Goal: Task Accomplishment & Management: Manage account settings

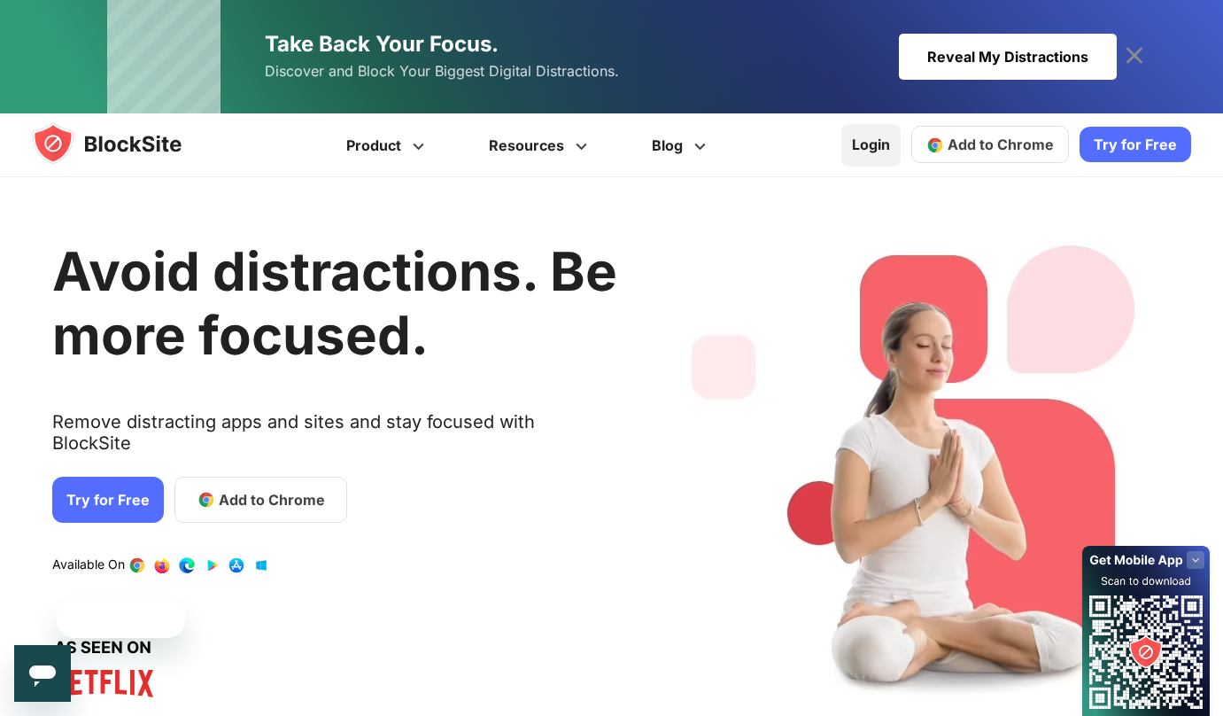
click at [891, 136] on link "Login" at bounding box center [870, 145] width 59 height 43
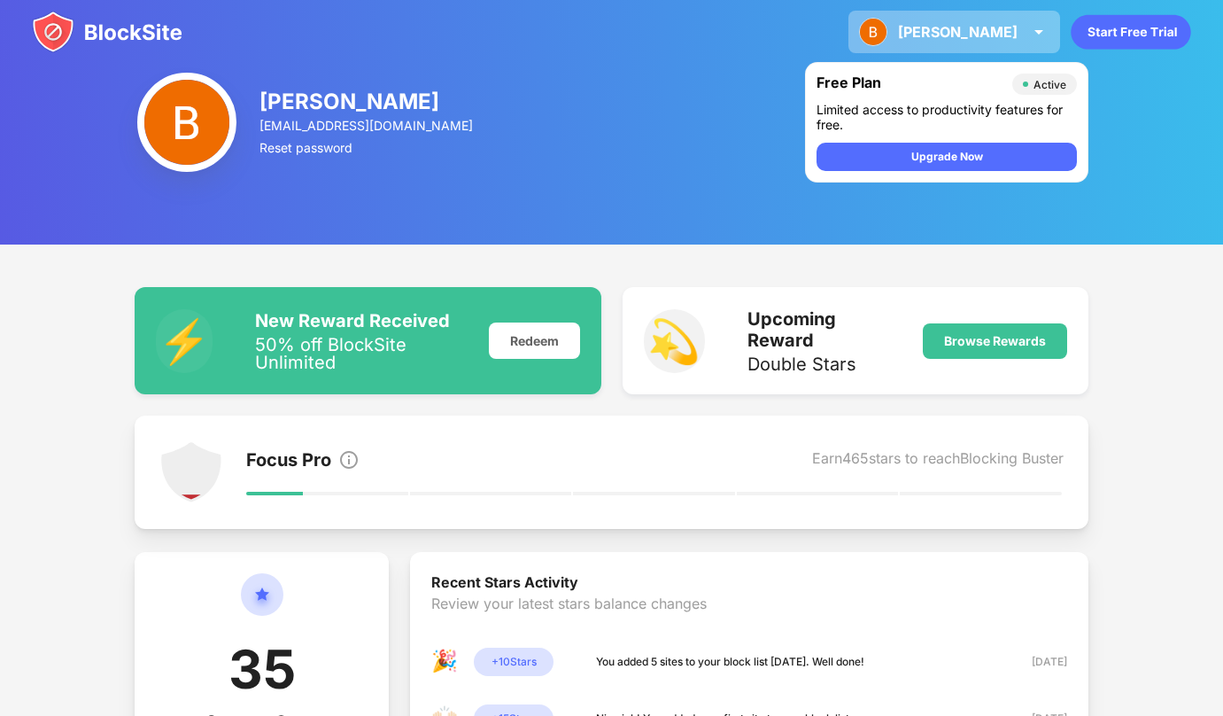
click at [990, 30] on div "Brendan" at bounding box center [958, 32] width 120 height 18
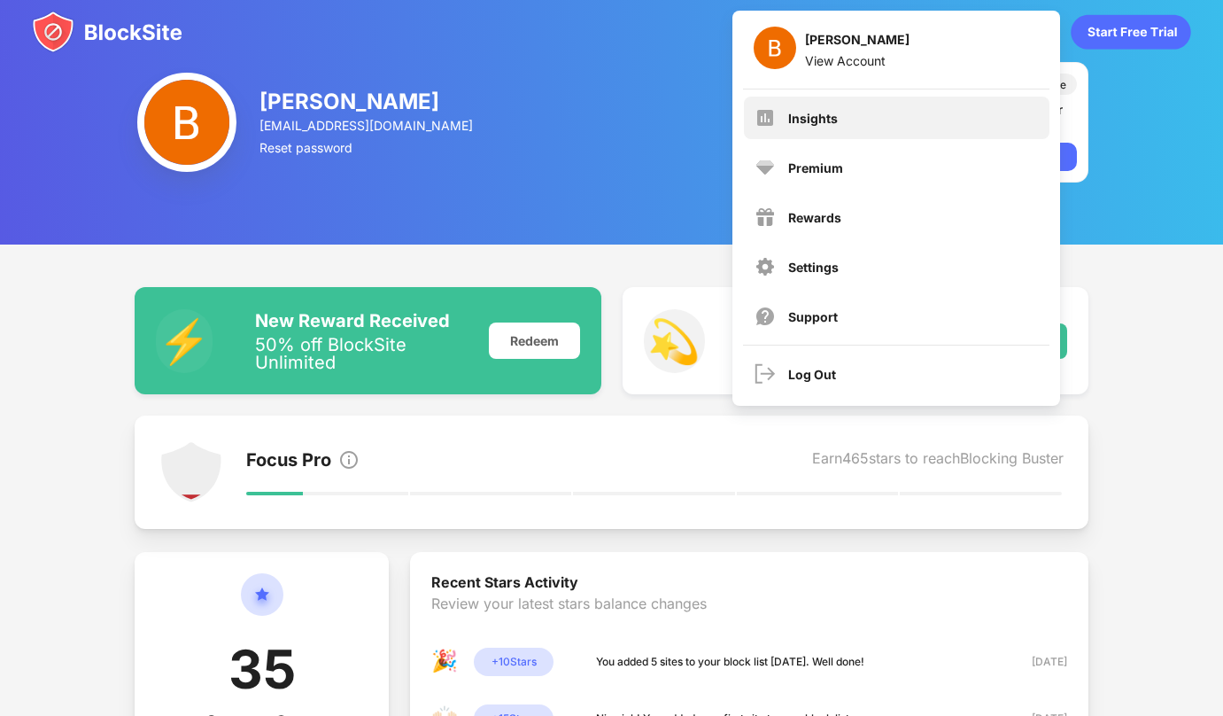
click at [826, 131] on div "Insights" at bounding box center [897, 118] width 306 height 43
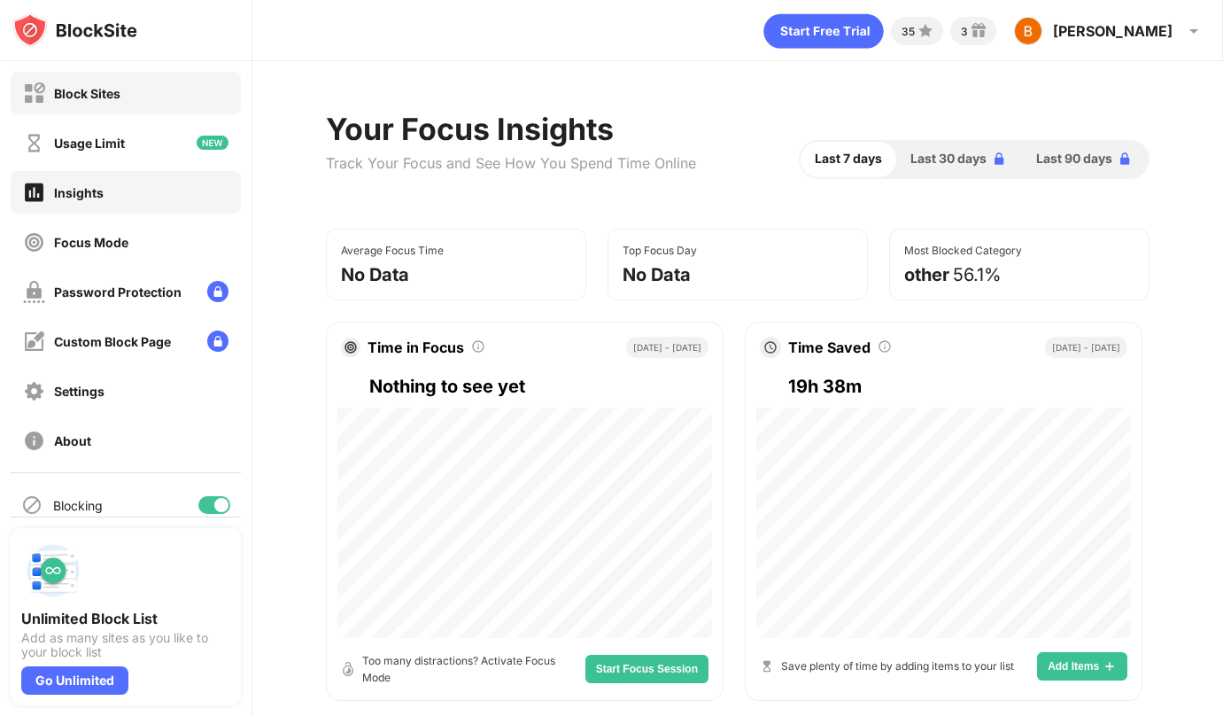
click at [117, 85] on div "Block Sites" at bounding box center [71, 93] width 97 height 22
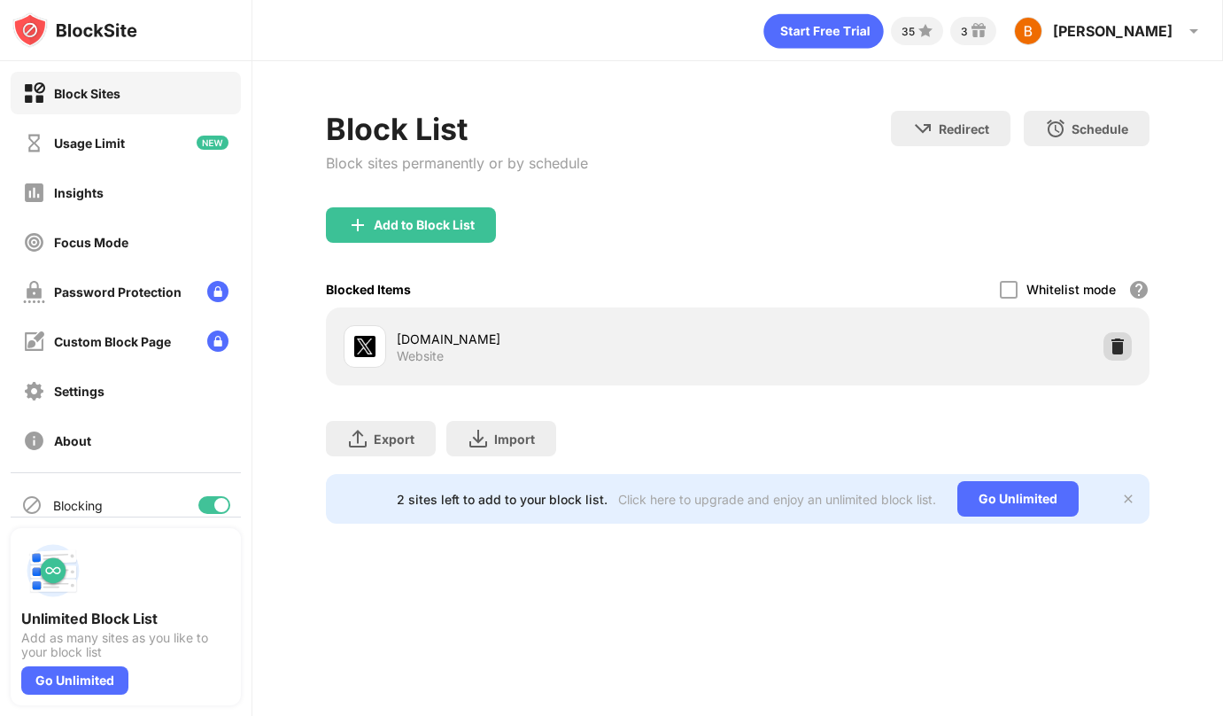
click at [1113, 342] on img at bounding box center [1118, 346] width 18 height 18
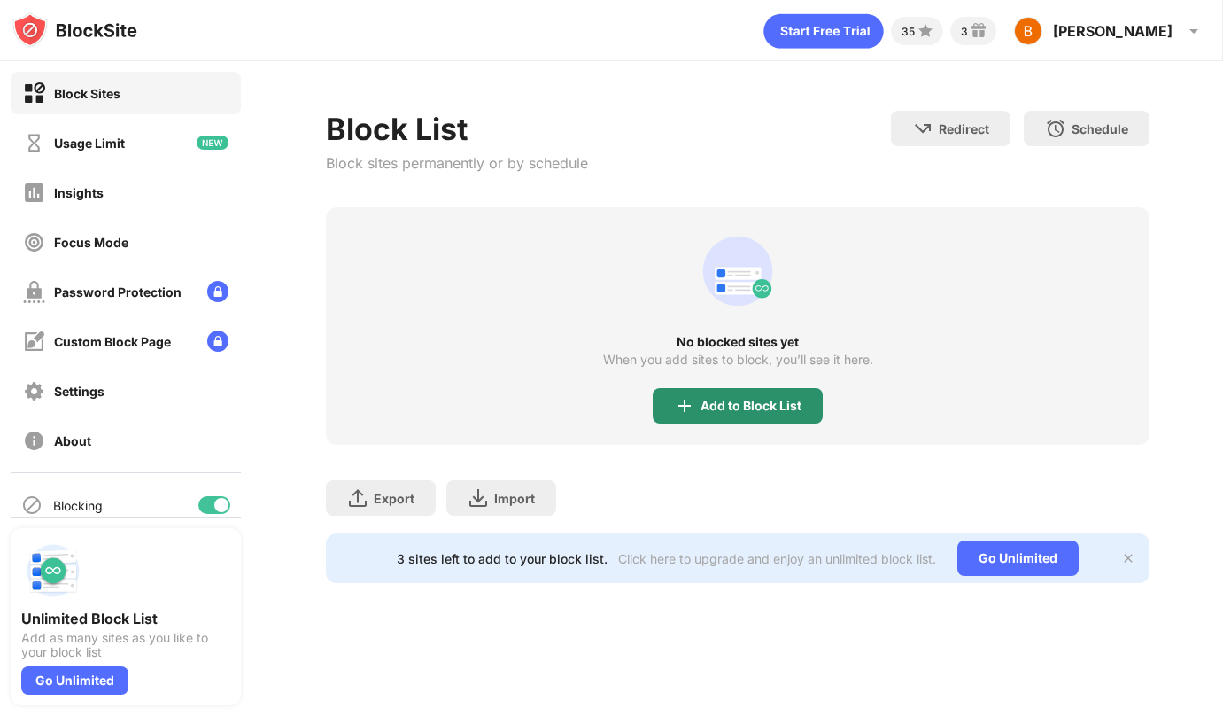
click at [710, 408] on div "Add to Block List" at bounding box center [751, 406] width 101 height 14
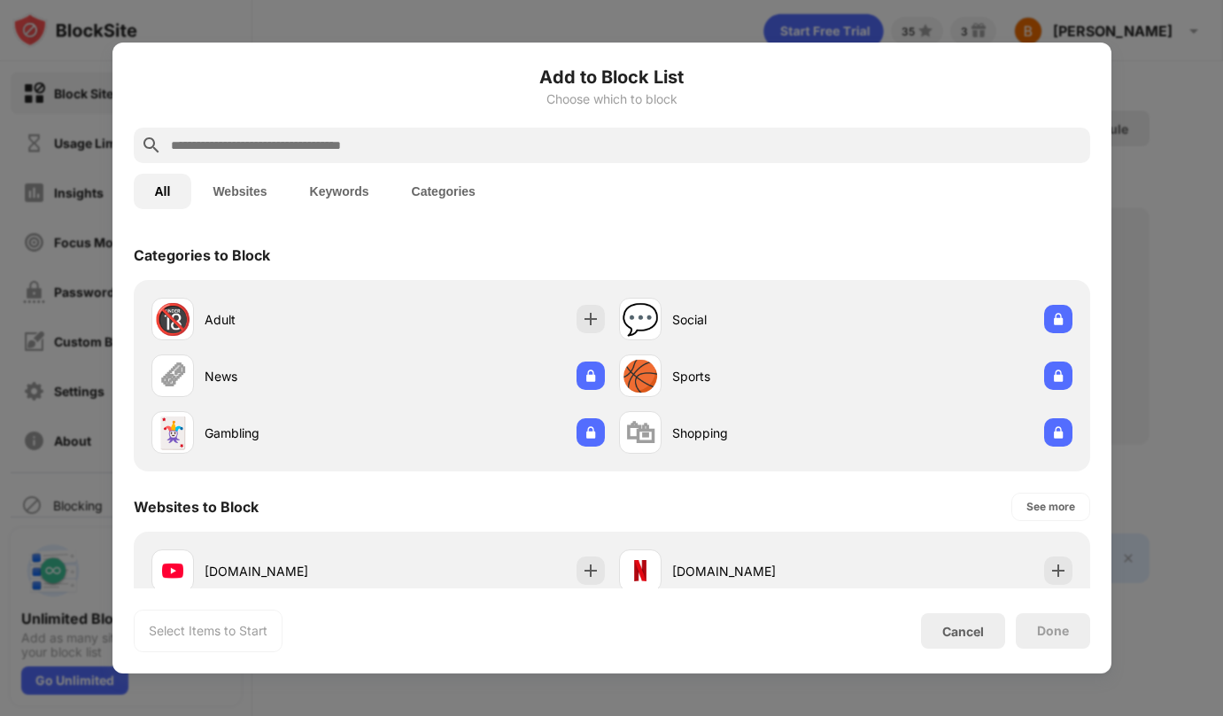
click at [320, 144] on input "text" at bounding box center [626, 145] width 914 height 21
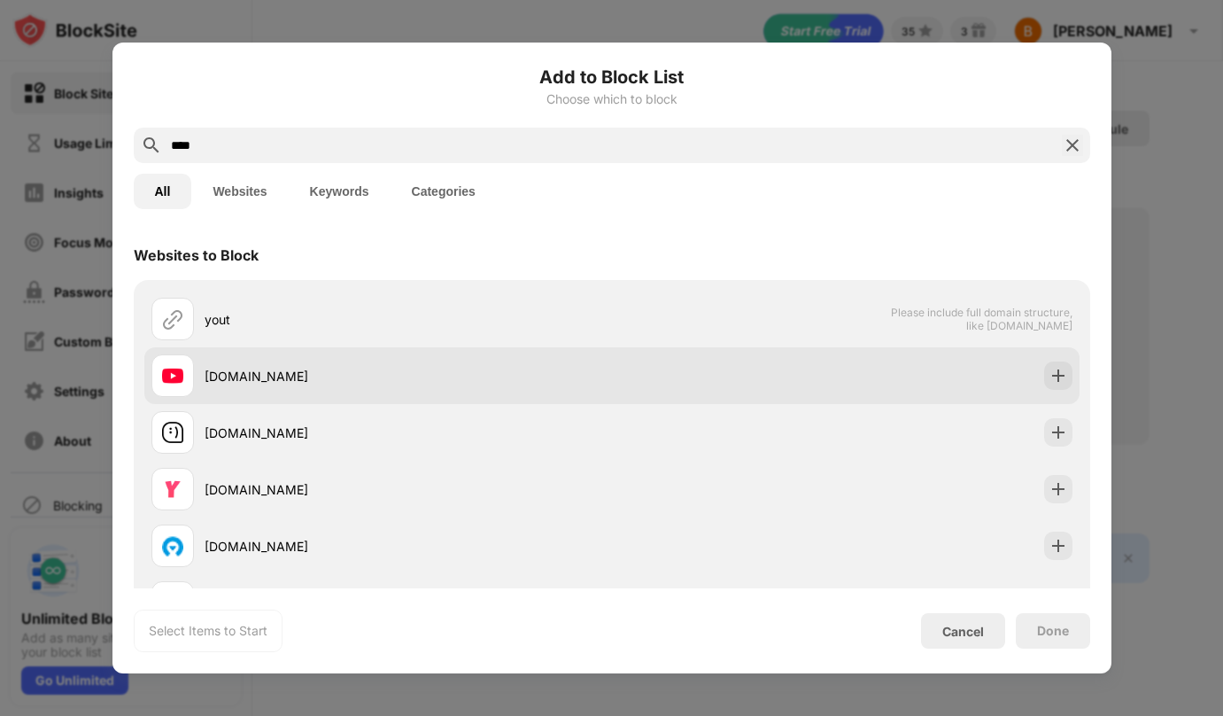
type input "****"
click at [289, 368] on div "youtube.com" at bounding box center [408, 376] width 407 height 19
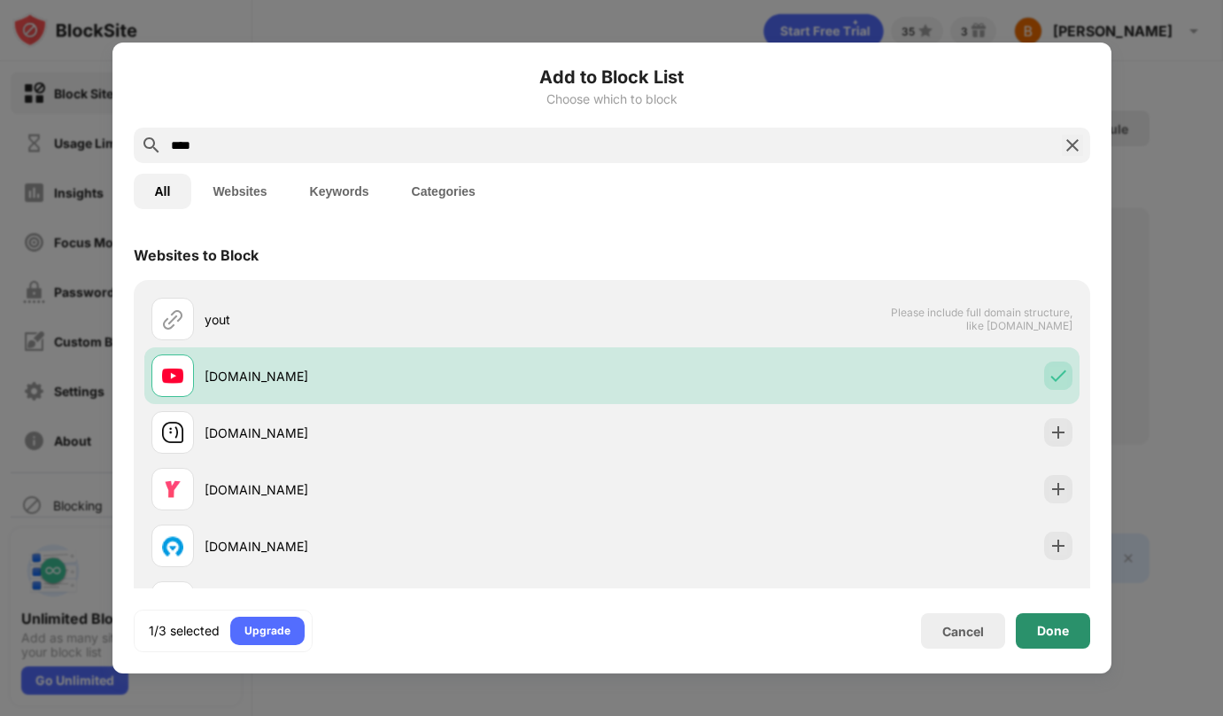
click at [1035, 624] on div "Done" at bounding box center [1053, 630] width 74 height 35
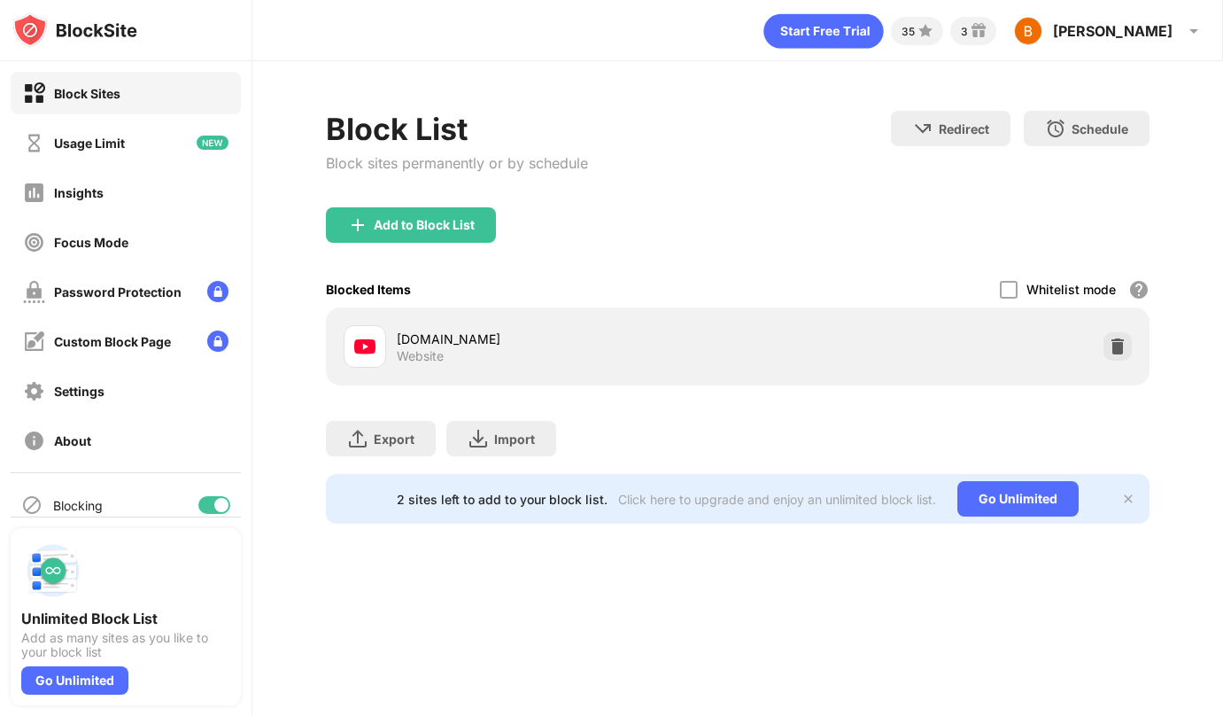
click at [1133, 350] on div "youtube.com Website" at bounding box center [738, 346] width 803 height 57
click at [1124, 348] on img at bounding box center [1118, 346] width 18 height 18
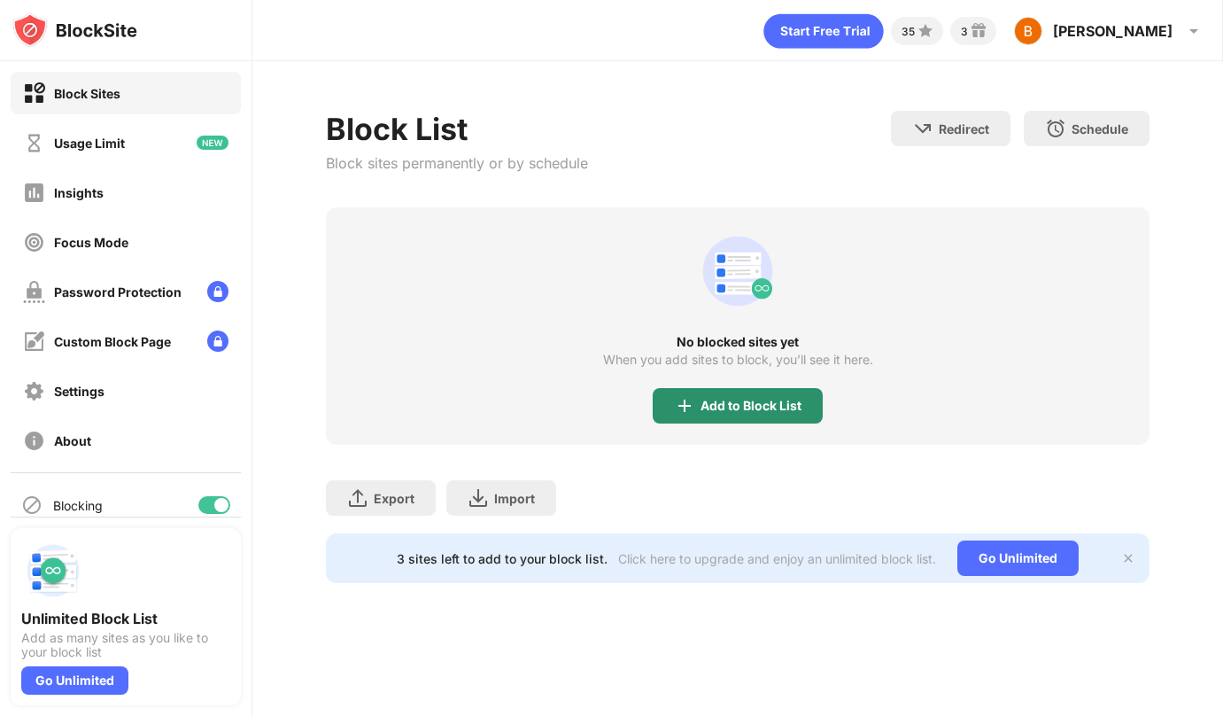
click at [668, 402] on div "Add to Block List" at bounding box center [738, 405] width 170 height 35
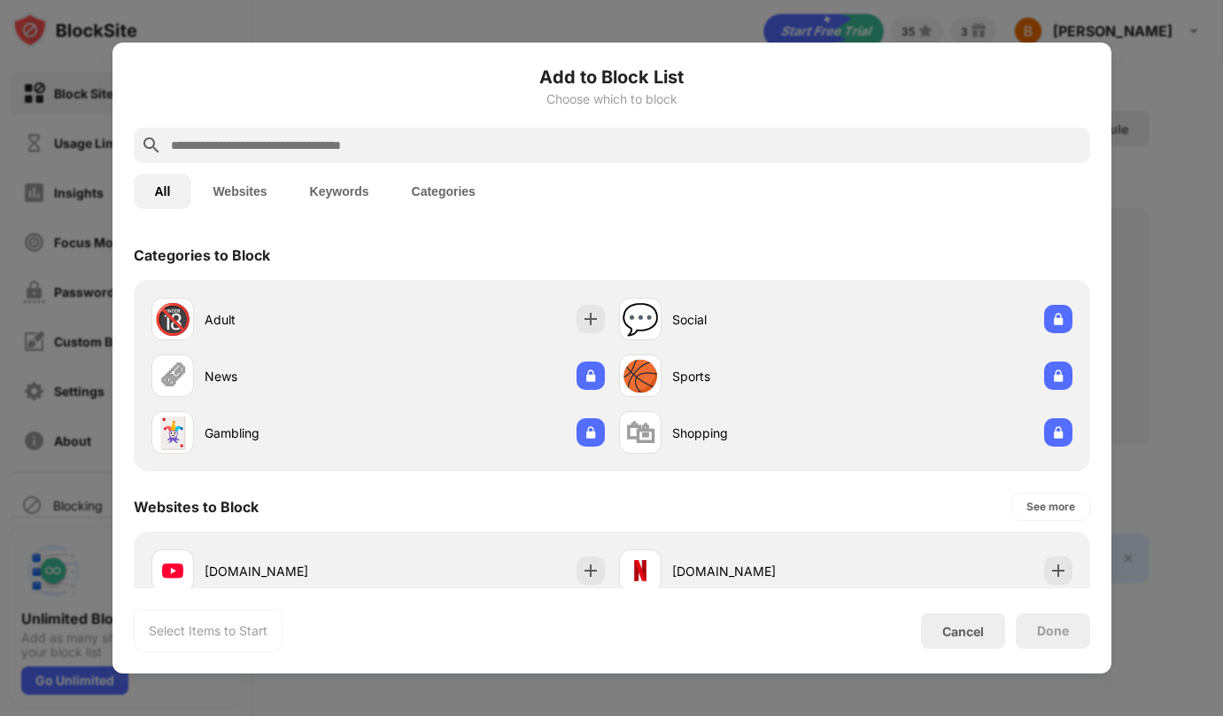
click at [259, 147] on input "text" at bounding box center [626, 145] width 914 height 21
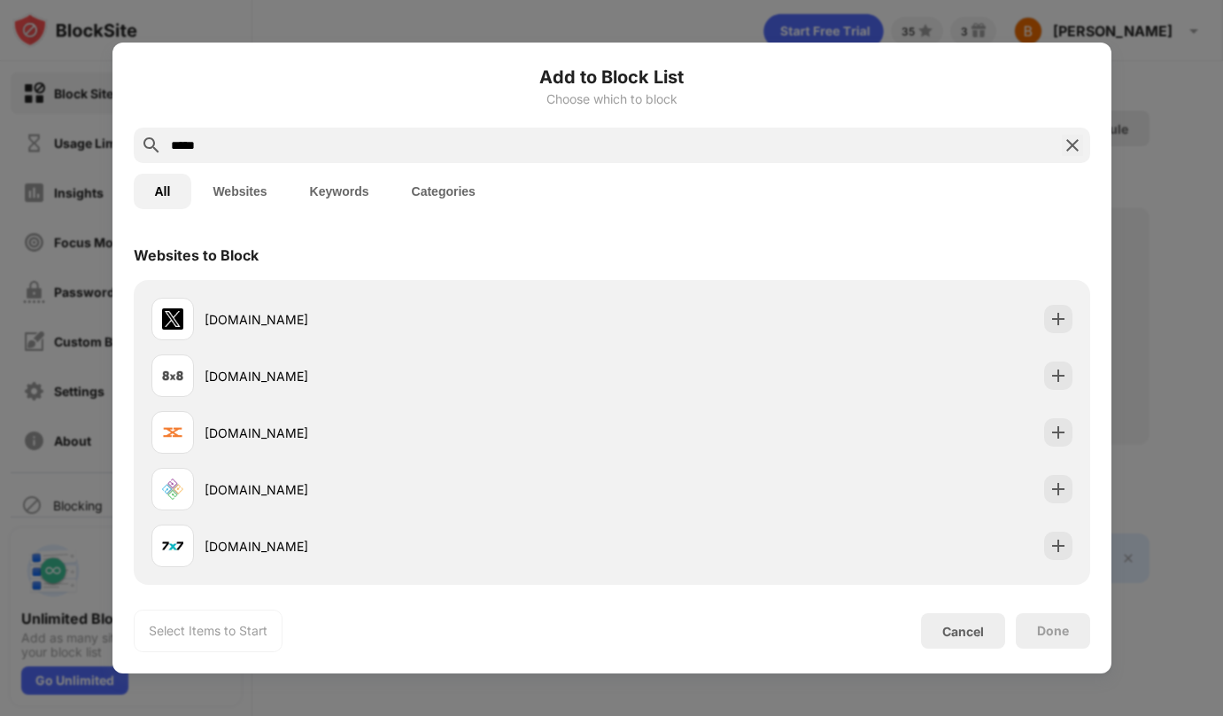
type input "*****"
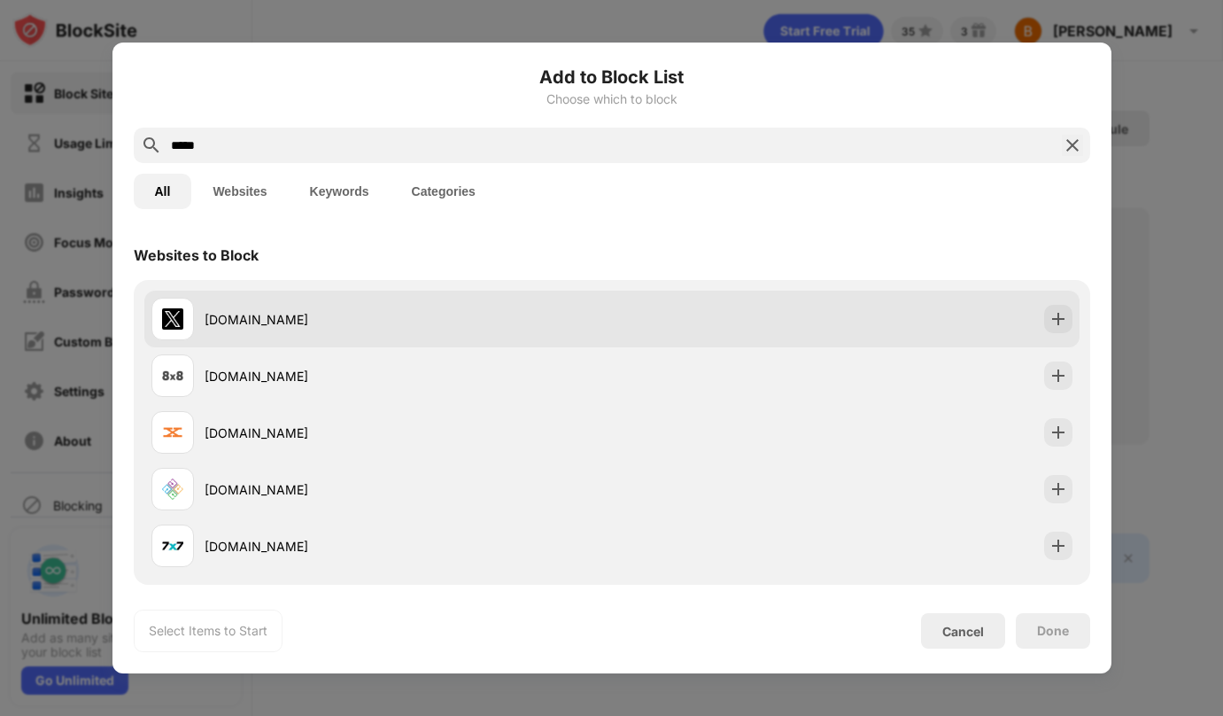
click at [248, 336] on div "x.com" at bounding box center [381, 319] width 461 height 43
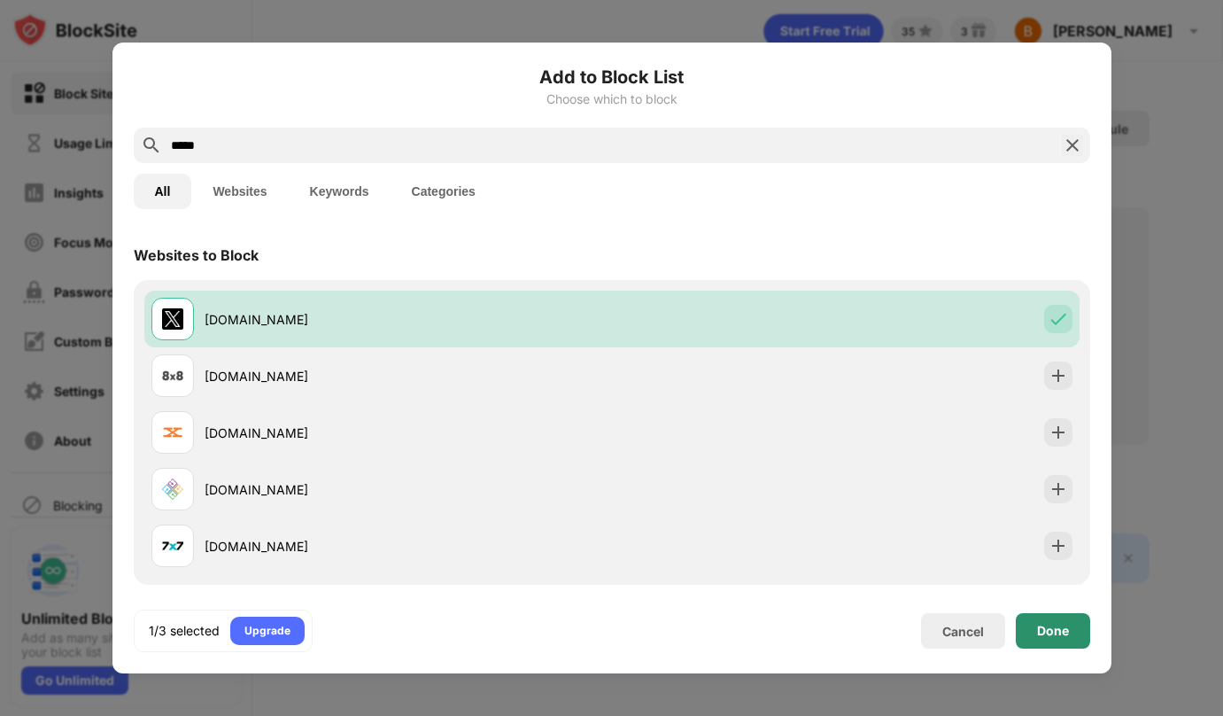
click at [1061, 641] on div "Done" at bounding box center [1053, 630] width 74 height 35
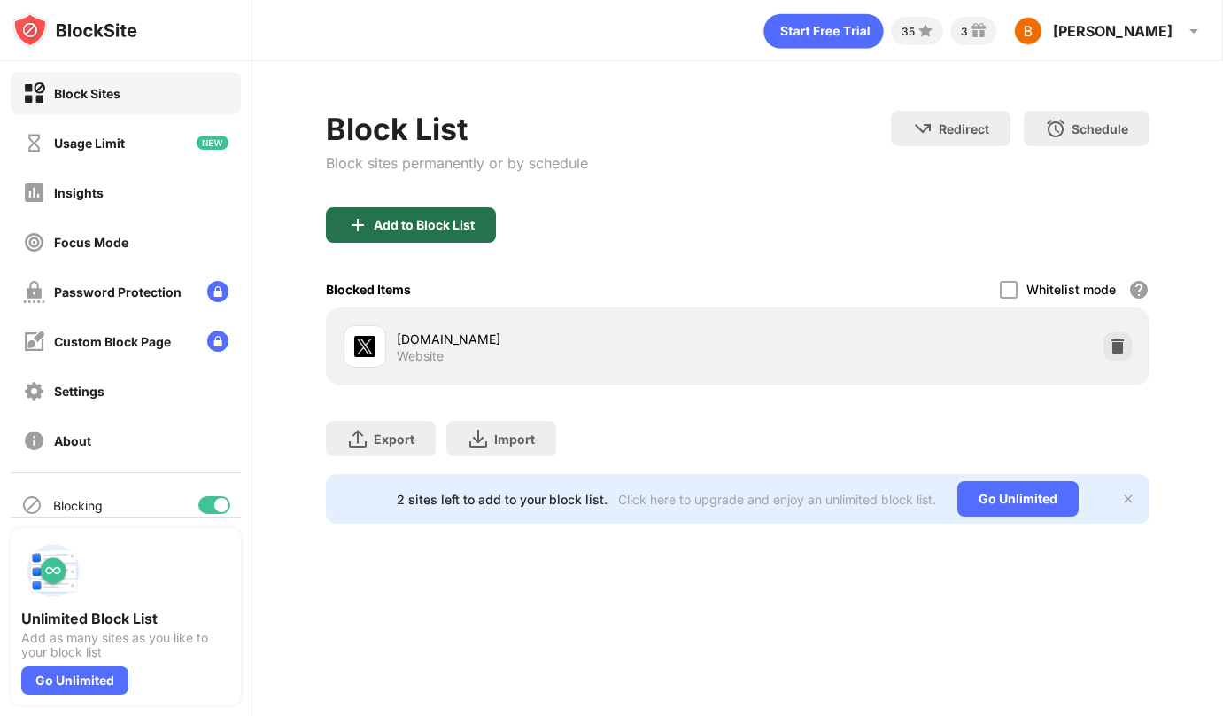
click at [355, 224] on img at bounding box center [357, 224] width 21 height 21
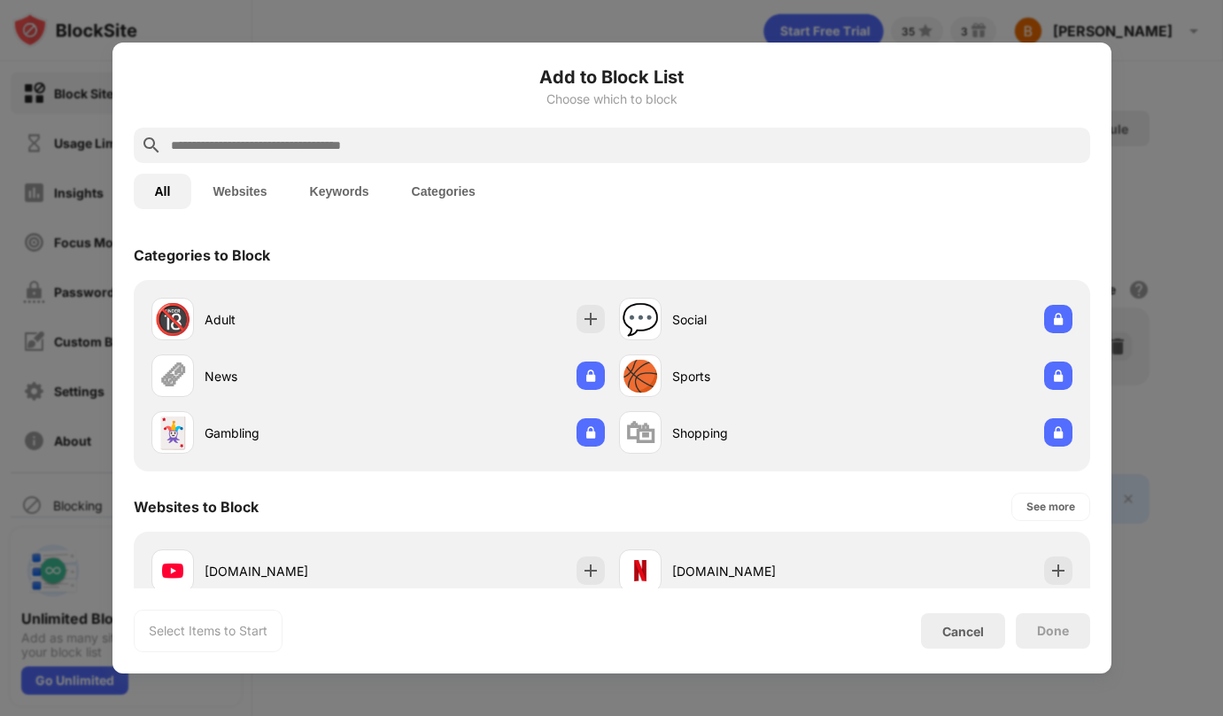
click at [335, 148] on input "text" at bounding box center [626, 145] width 914 height 21
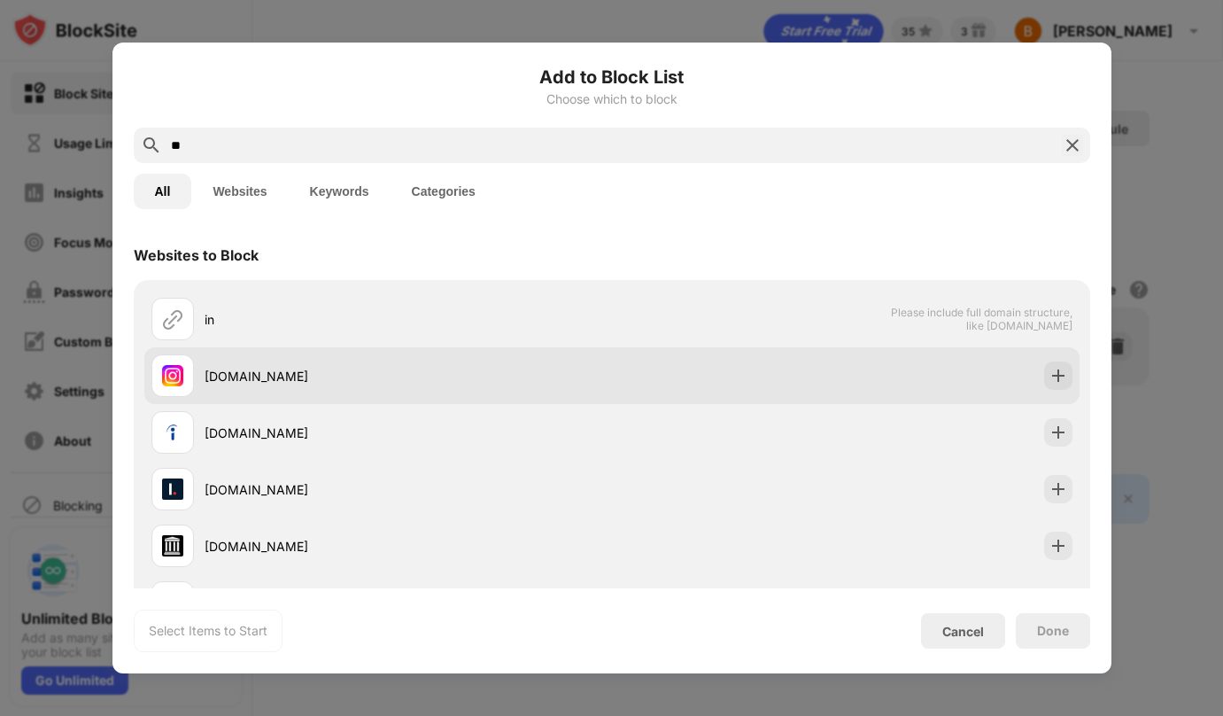
type input "**"
click at [274, 373] on div "instagram.com" at bounding box center [408, 376] width 407 height 19
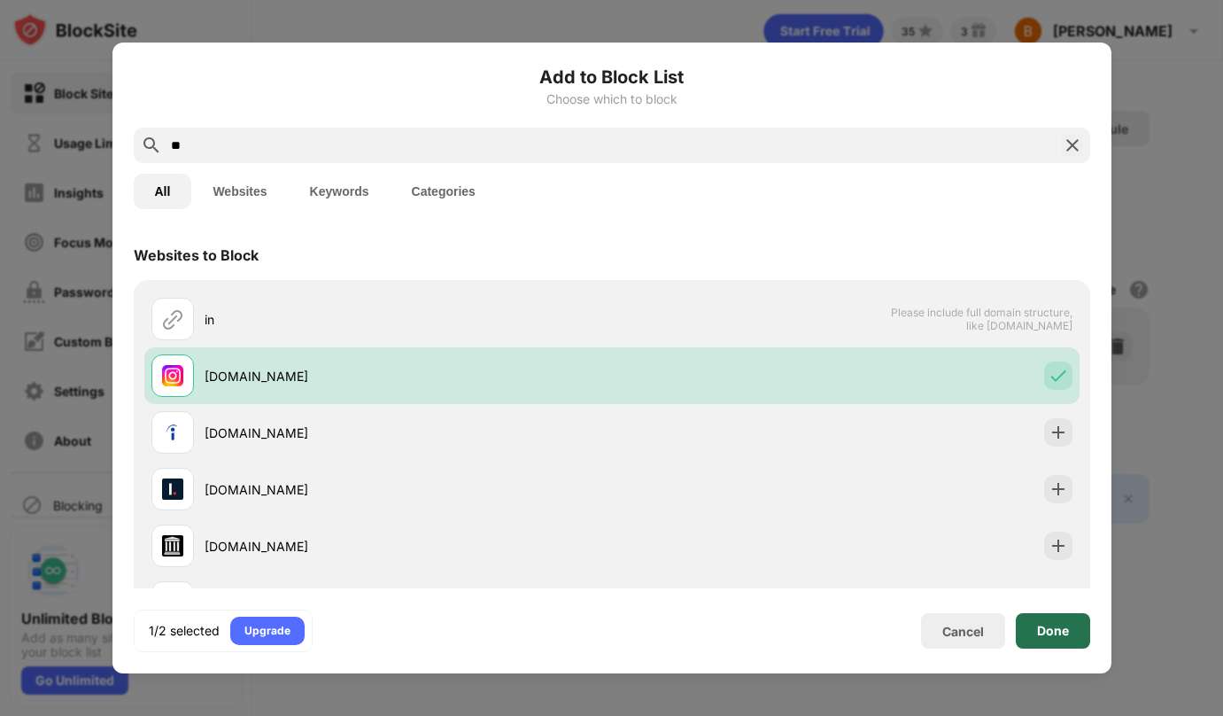
click at [1071, 627] on div "Done" at bounding box center [1053, 630] width 74 height 35
